Goal: Information Seeking & Learning: Check status

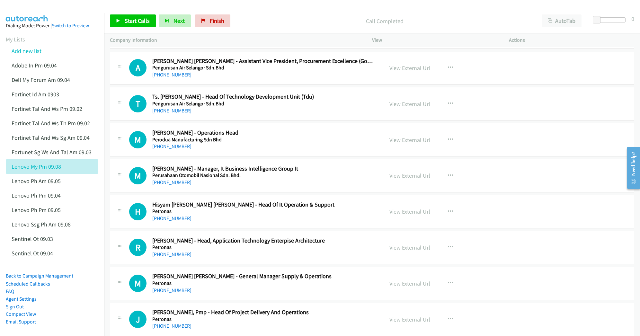
scroll to position [6382, 0]
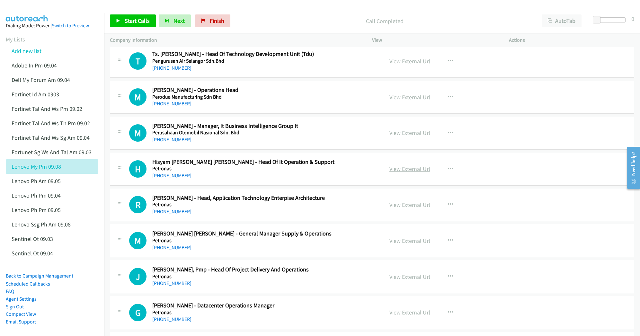
click at [407, 173] on link "View External Url" at bounding box center [409, 168] width 41 height 7
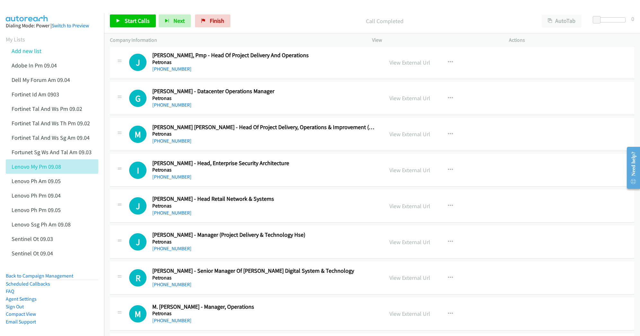
scroll to position [6639, 0]
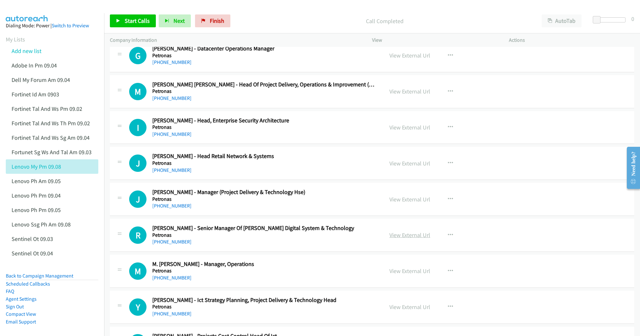
click at [399, 239] on link "View External Url" at bounding box center [409, 234] width 41 height 7
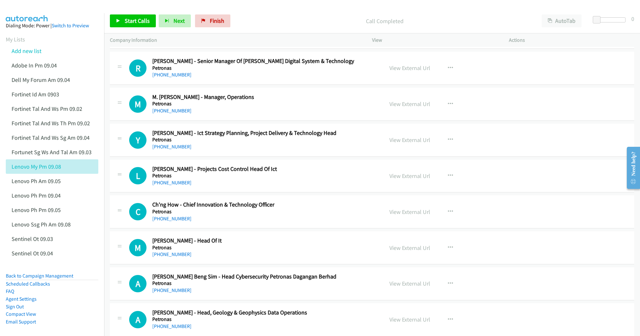
scroll to position [6811, 0]
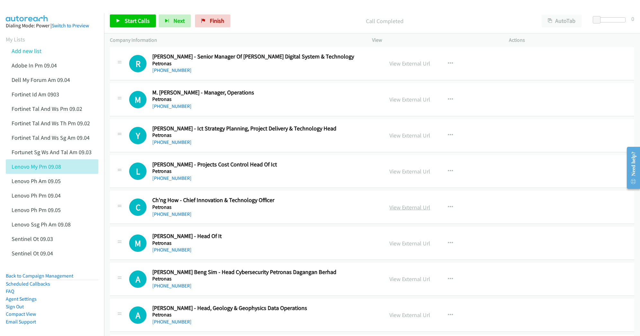
click at [395, 211] on link "View External Url" at bounding box center [409, 207] width 41 height 7
click at [398, 247] on link "View External Url" at bounding box center [409, 243] width 41 height 7
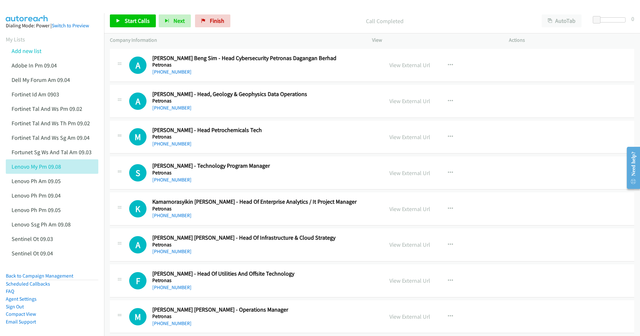
scroll to position [7068, 0]
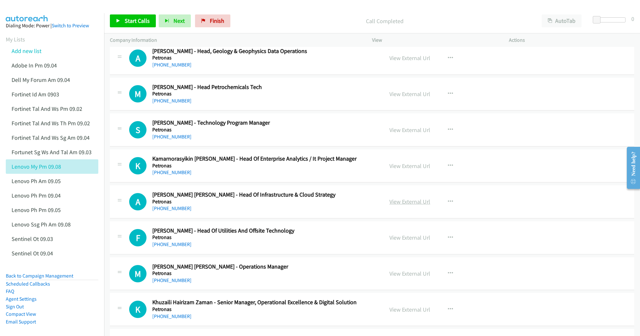
click at [398, 205] on link "View External Url" at bounding box center [409, 201] width 41 height 7
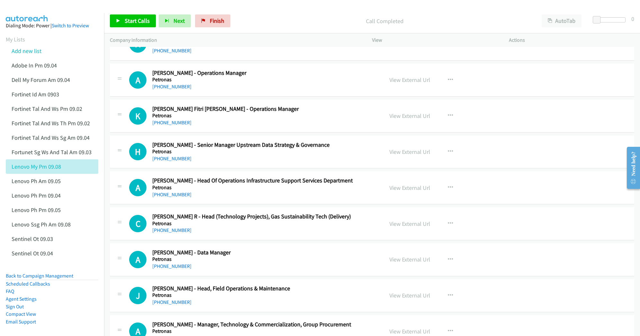
scroll to position [7410, 0]
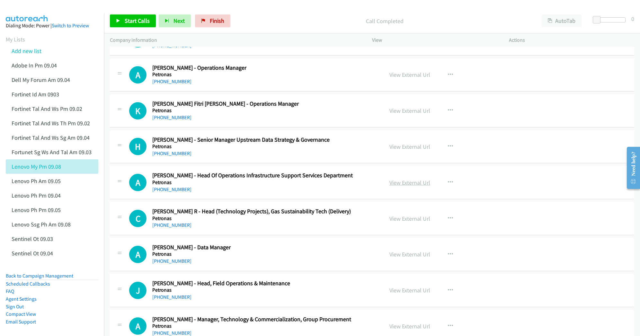
click at [395, 186] on link "View External Url" at bounding box center [409, 182] width 41 height 7
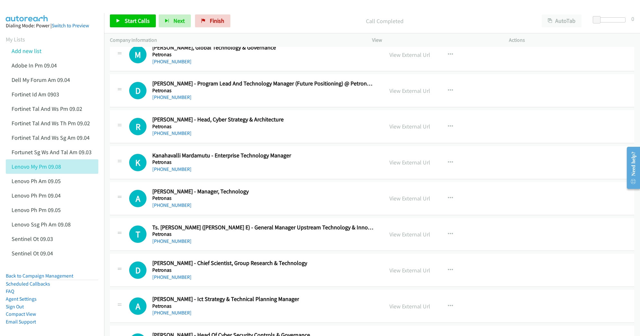
scroll to position [7924, 0]
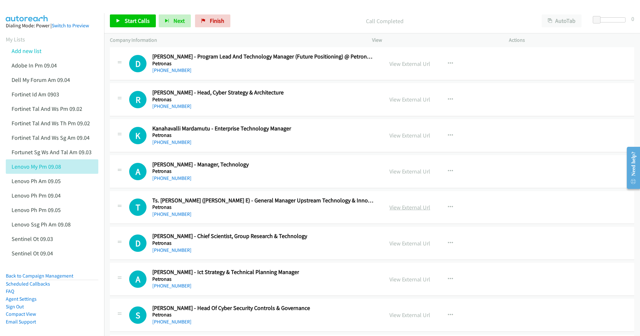
click at [398, 211] on link "View External Url" at bounding box center [409, 207] width 41 height 7
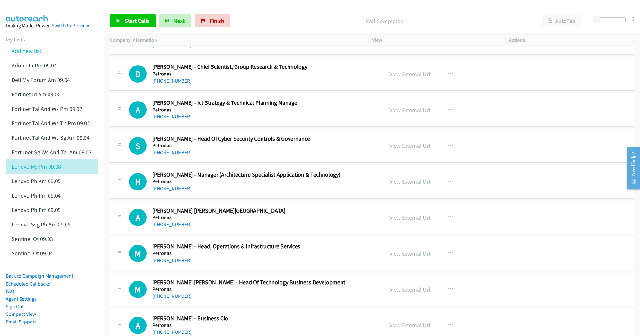
scroll to position [8096, 0]
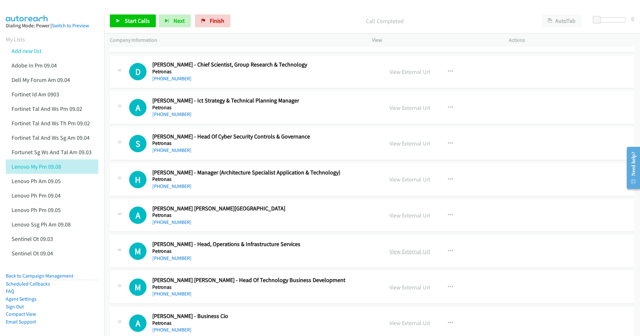
click at [410, 255] on link "View External Url" at bounding box center [409, 251] width 41 height 7
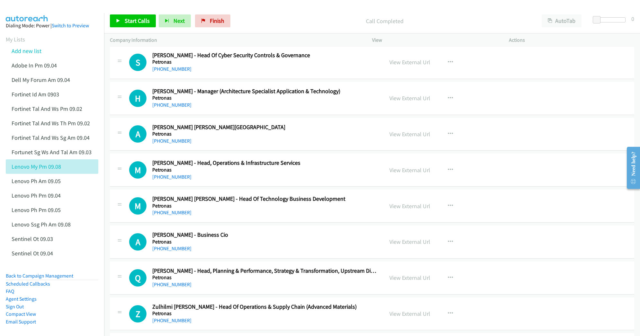
scroll to position [8181, 0]
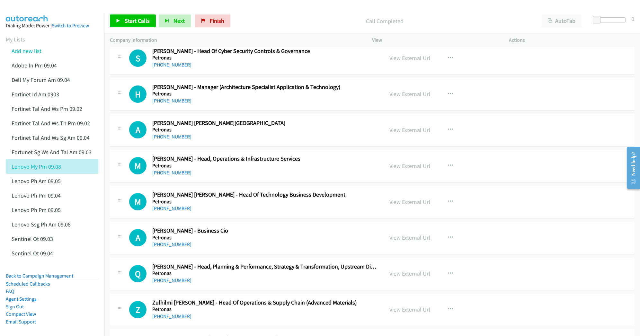
click at [398, 241] on link "View External Url" at bounding box center [409, 237] width 41 height 7
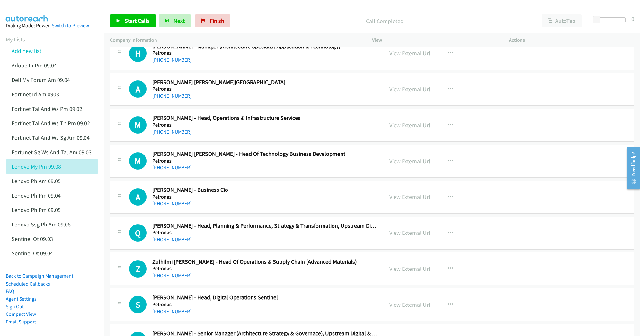
scroll to position [8224, 0]
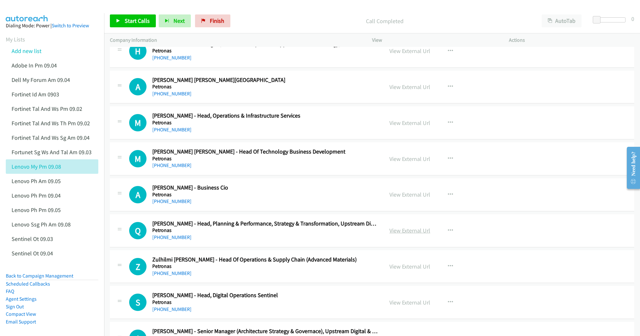
click at [398, 234] on link "View External Url" at bounding box center [409, 230] width 41 height 7
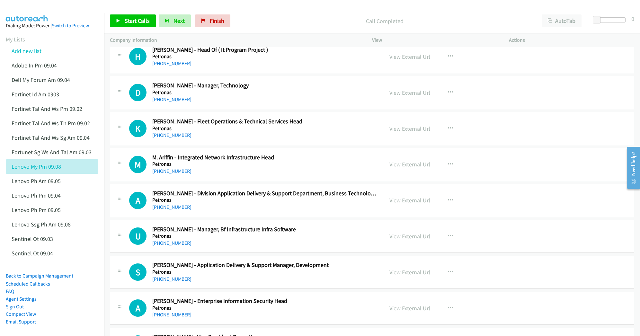
scroll to position [8653, 0]
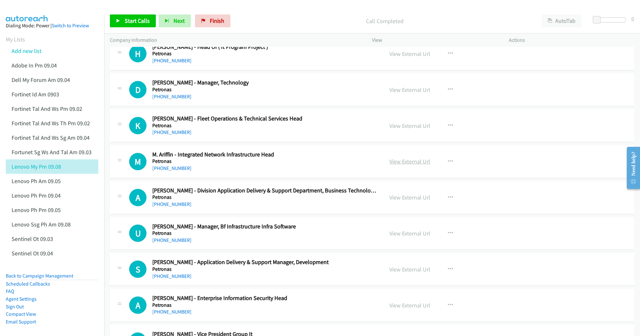
click at [397, 165] on link "View External Url" at bounding box center [409, 161] width 41 height 7
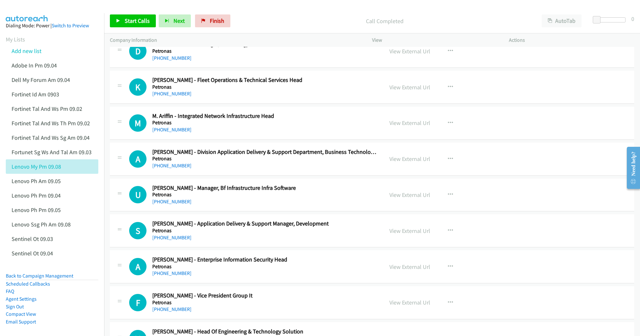
scroll to position [8695, 0]
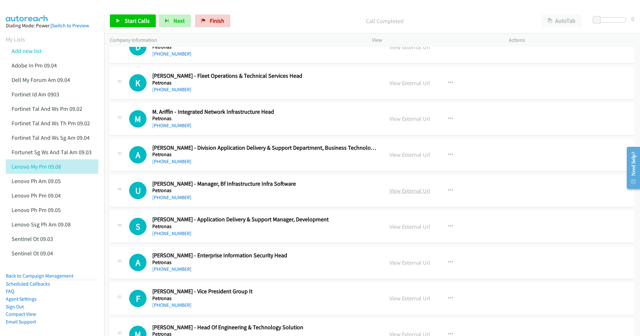
click at [393, 194] on link "View External Url" at bounding box center [409, 190] width 41 height 7
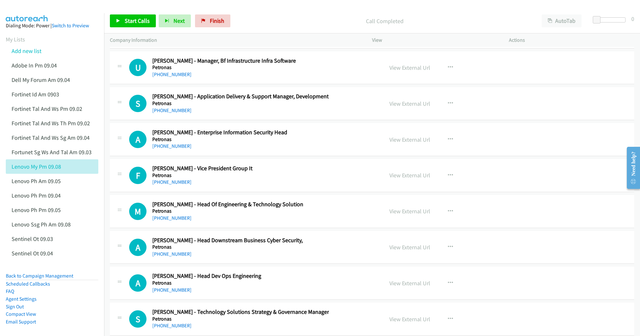
scroll to position [8824, 0]
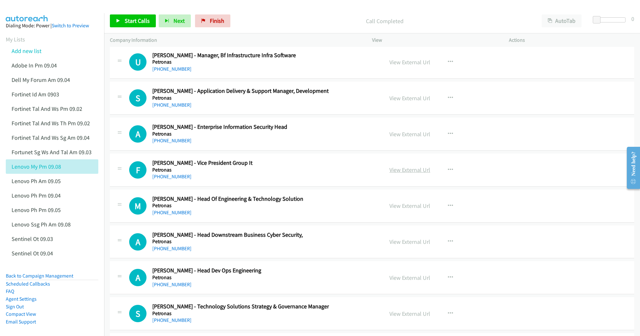
click at [396, 173] on link "View External Url" at bounding box center [409, 169] width 41 height 7
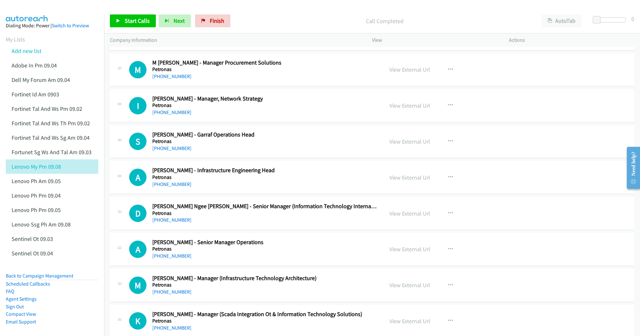
scroll to position [9167, 0]
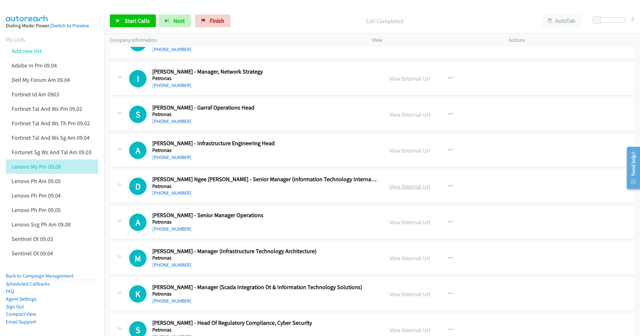
click at [398, 190] on link "View External Url" at bounding box center [409, 186] width 41 height 7
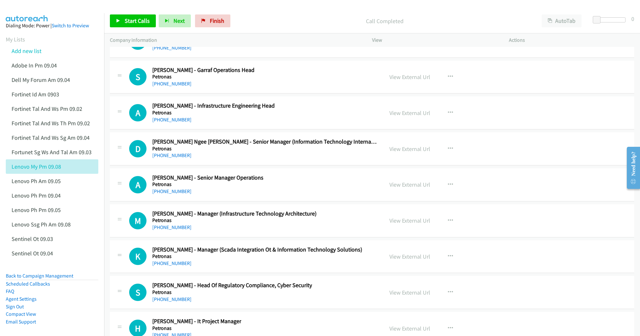
scroll to position [9209, 0]
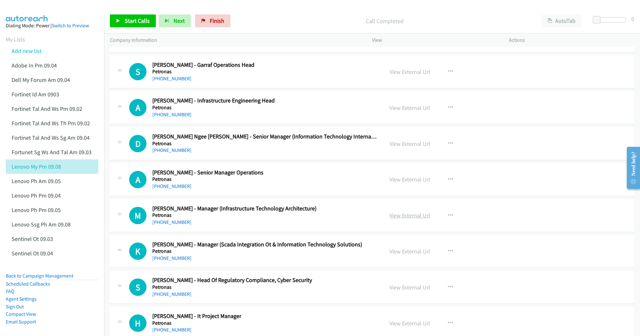
click at [395, 219] on link "View External Url" at bounding box center [409, 215] width 41 height 7
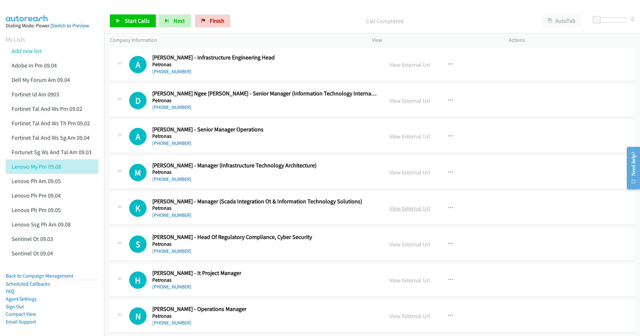
click at [409, 212] on link "View External Url" at bounding box center [409, 208] width 41 height 7
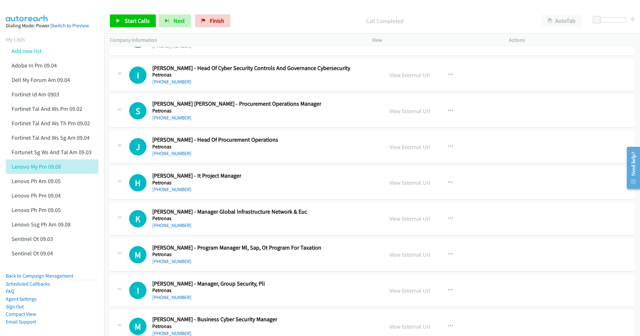
scroll to position [9595, 0]
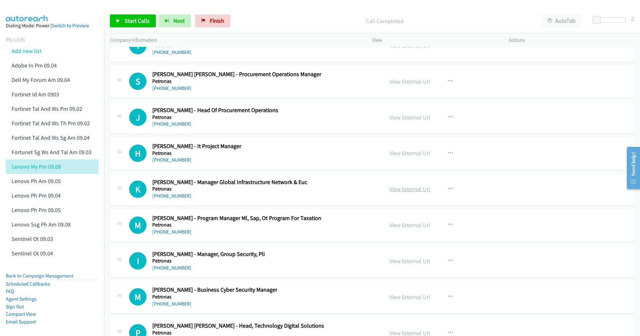
click at [402, 193] on link "View External Url" at bounding box center [409, 188] width 41 height 7
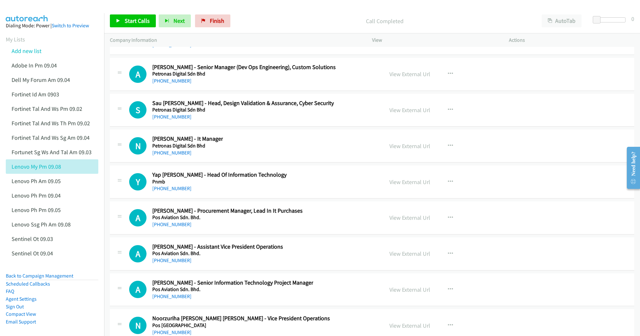
scroll to position [10323, 0]
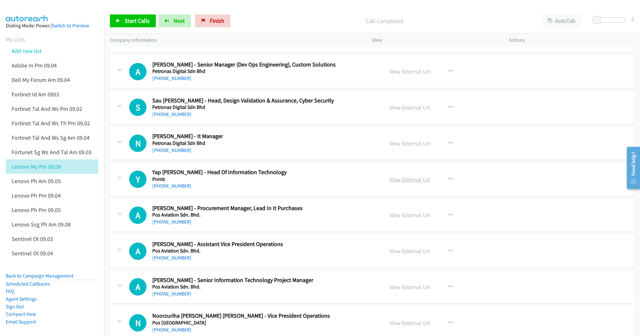
click at [408, 183] on link "View External Url" at bounding box center [409, 179] width 41 height 7
click at [400, 219] on link "View External Url" at bounding box center [409, 214] width 41 height 7
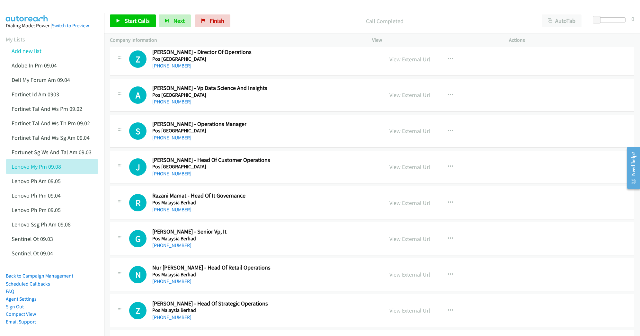
scroll to position [10666, 0]
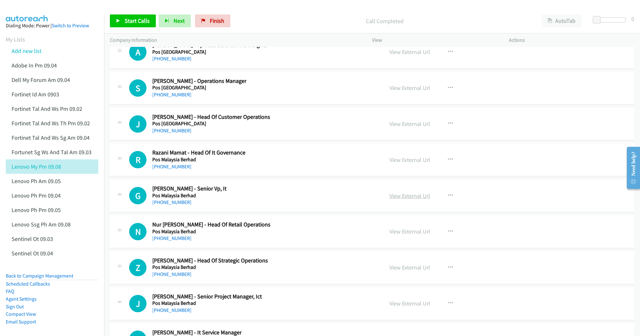
click at [407, 200] on link "View External Url" at bounding box center [409, 195] width 41 height 7
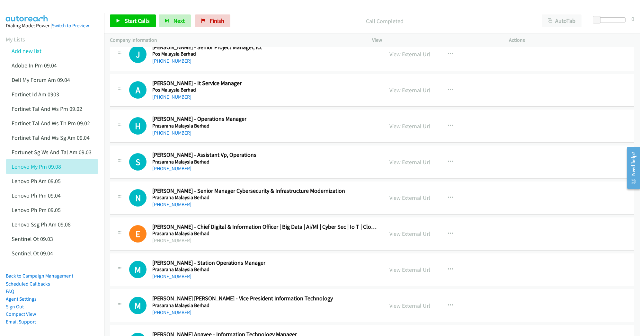
scroll to position [10923, 0]
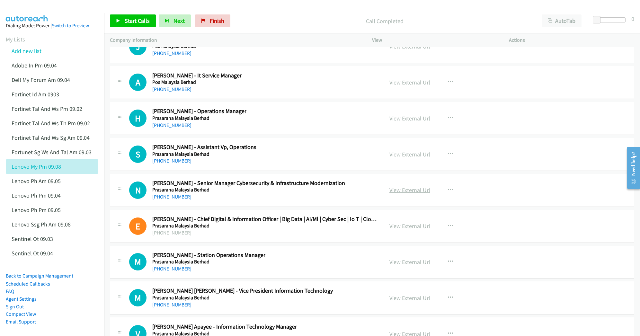
click at [408, 194] on link "View External Url" at bounding box center [409, 189] width 41 height 7
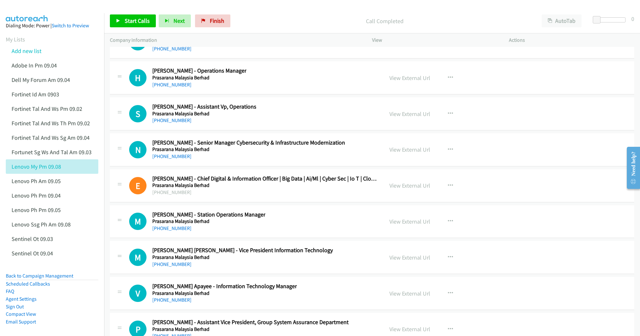
scroll to position [10966, 0]
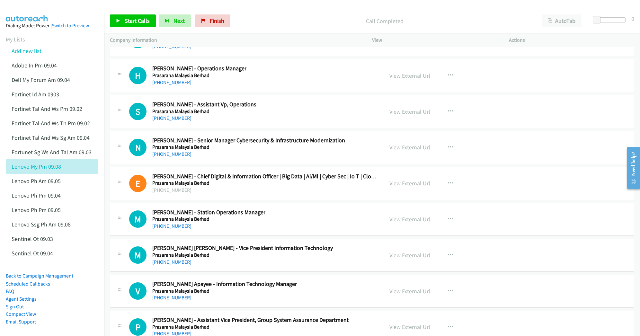
click at [409, 187] on link "View External Url" at bounding box center [409, 183] width 41 height 7
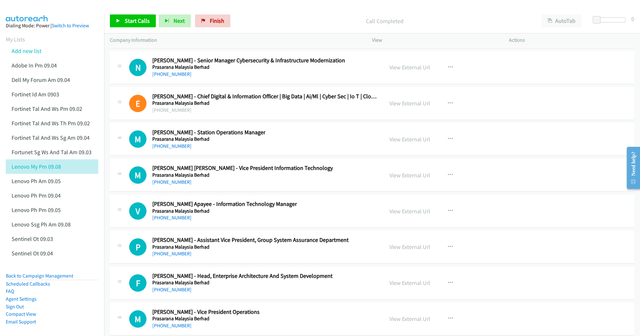
scroll to position [11052, 0]
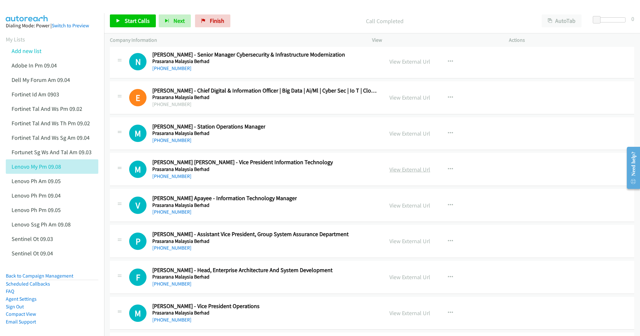
click at [395, 173] on link "View External Url" at bounding box center [409, 169] width 41 height 7
click at [396, 209] on link "View External Url" at bounding box center [409, 205] width 41 height 7
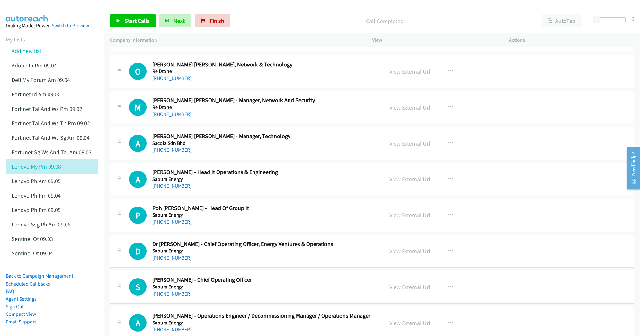
scroll to position [11694, 0]
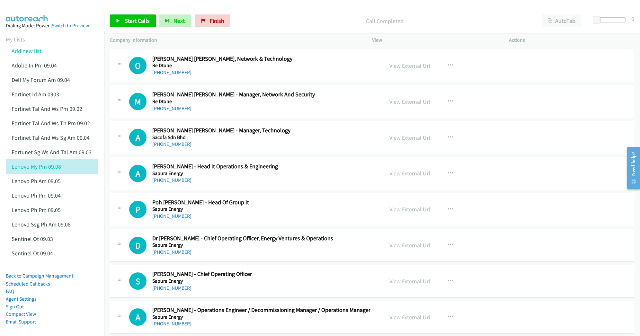
click at [413, 213] on link "View External Url" at bounding box center [409, 209] width 41 height 7
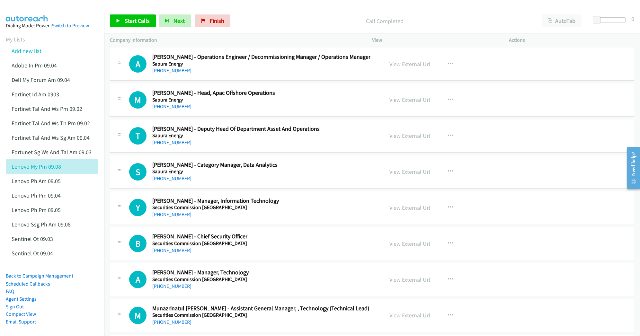
scroll to position [11951, 0]
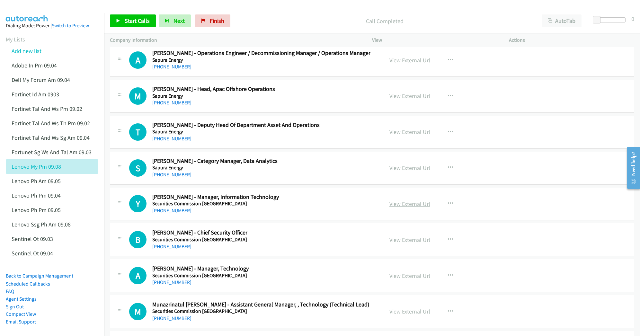
click at [405, 208] on link "View External Url" at bounding box center [409, 203] width 41 height 7
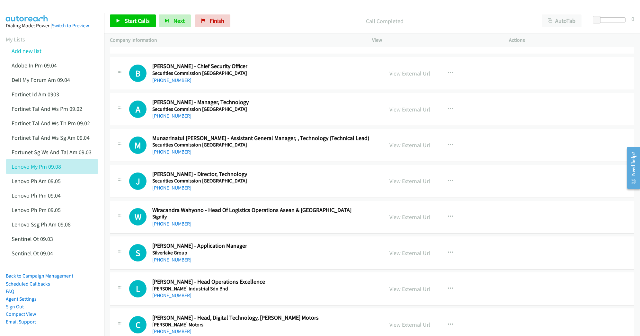
scroll to position [12122, 0]
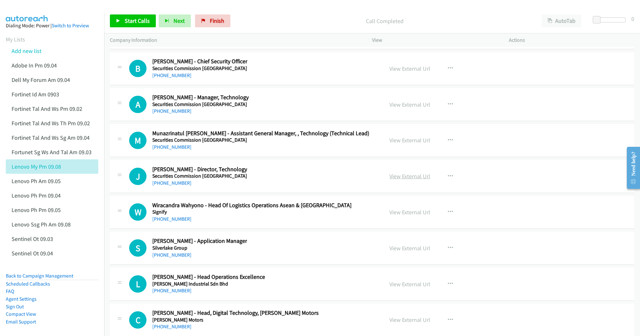
click at [396, 180] on link "View External Url" at bounding box center [409, 176] width 41 height 7
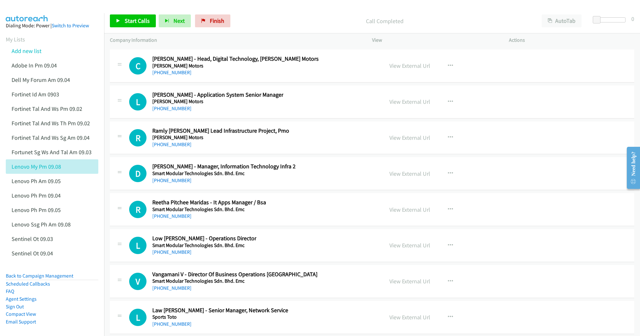
scroll to position [12379, 0]
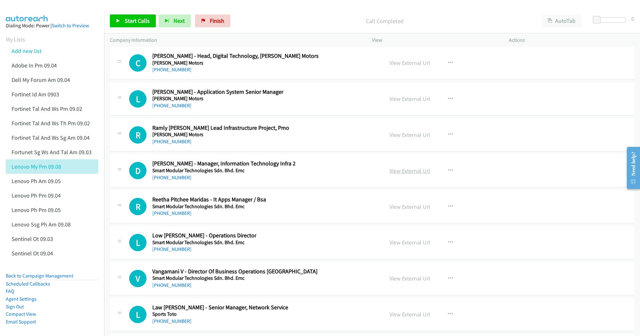
click at [405, 174] on link "View External Url" at bounding box center [409, 170] width 41 height 7
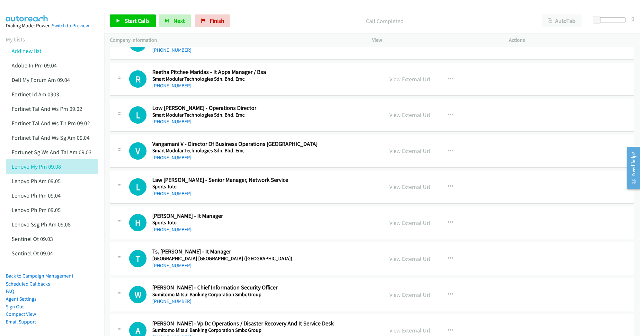
scroll to position [12508, 0]
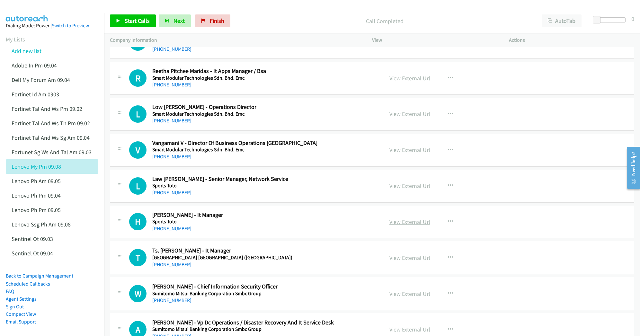
click at [395, 226] on link "View External Url" at bounding box center [409, 221] width 41 height 7
click at [405, 190] on link "View External Url" at bounding box center [409, 185] width 41 height 7
click at [395, 262] on link "View External Url" at bounding box center [409, 257] width 41 height 7
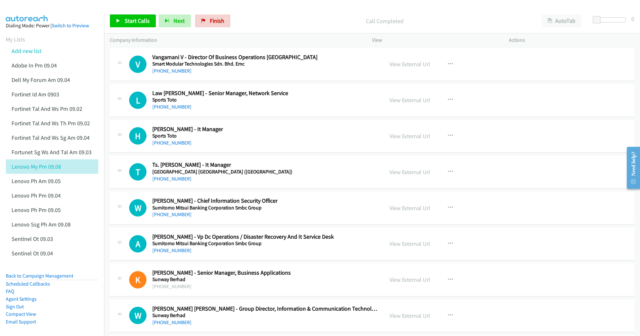
scroll to position [12636, 0]
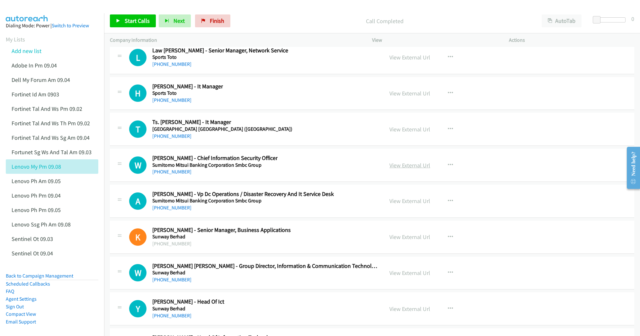
click at [403, 169] on link "View External Url" at bounding box center [409, 165] width 41 height 7
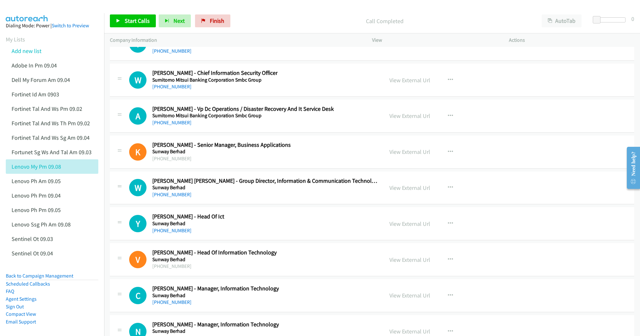
scroll to position [12722, 0]
click at [395, 191] on link "View External Url" at bounding box center [409, 186] width 41 height 7
click at [409, 227] on link "View External Url" at bounding box center [409, 222] width 41 height 7
click at [399, 263] on link "View External Url" at bounding box center [409, 258] width 41 height 7
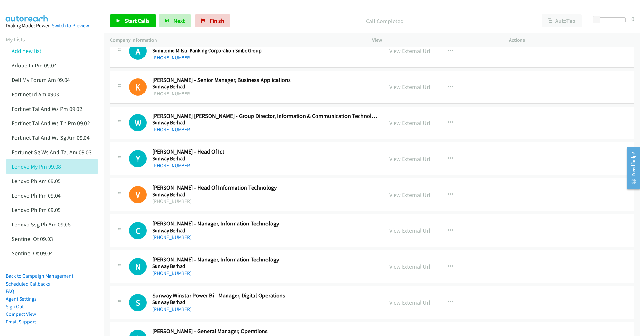
scroll to position [12808, 0]
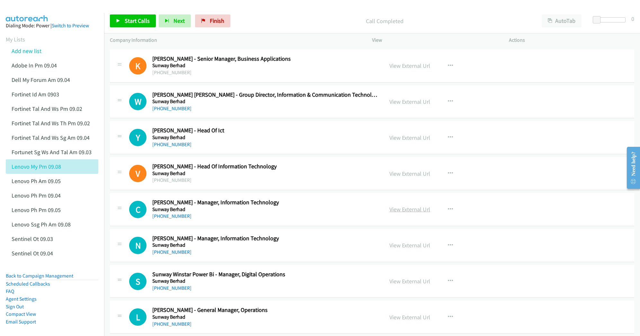
click at [391, 213] on link "View External Url" at bounding box center [409, 209] width 41 height 7
click at [396, 249] on link "View External Url" at bounding box center [409, 245] width 41 height 7
